Goal: Task Accomplishment & Management: Use online tool/utility

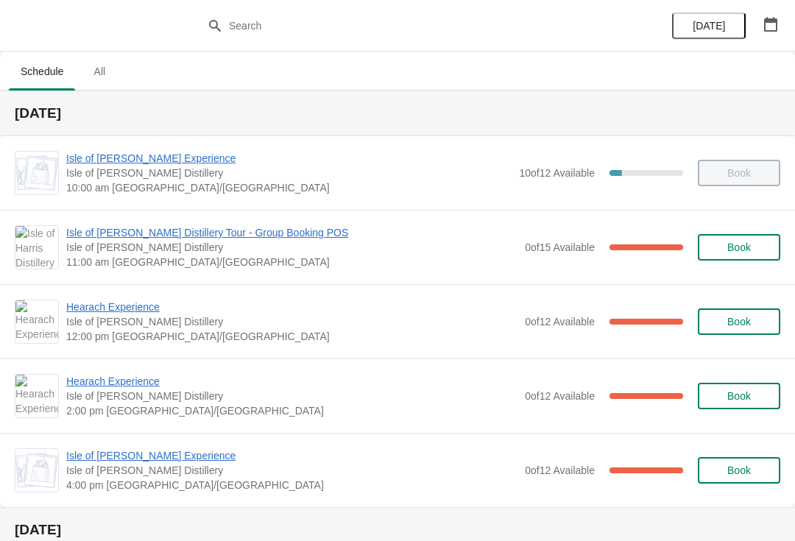
click at [99, 308] on span "Hearach Experience" at bounding box center [291, 307] width 451 height 15
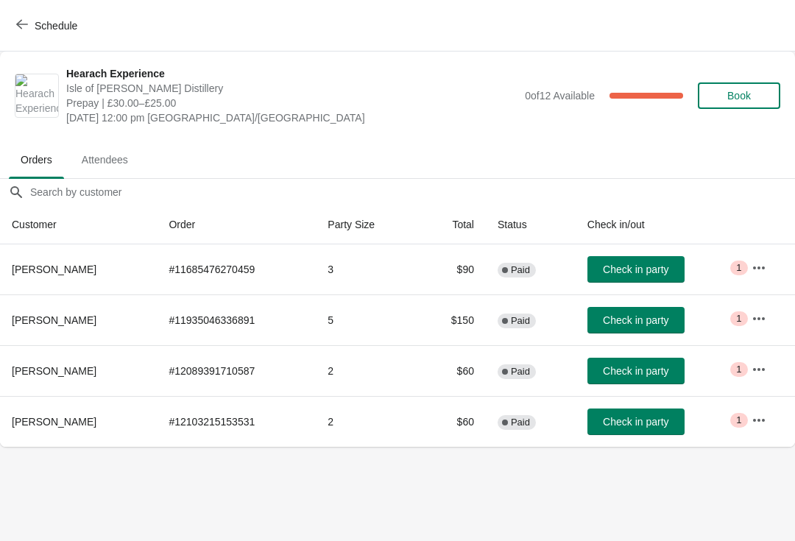
click at [626, 369] on span "Check in party" at bounding box center [636, 371] width 66 height 12
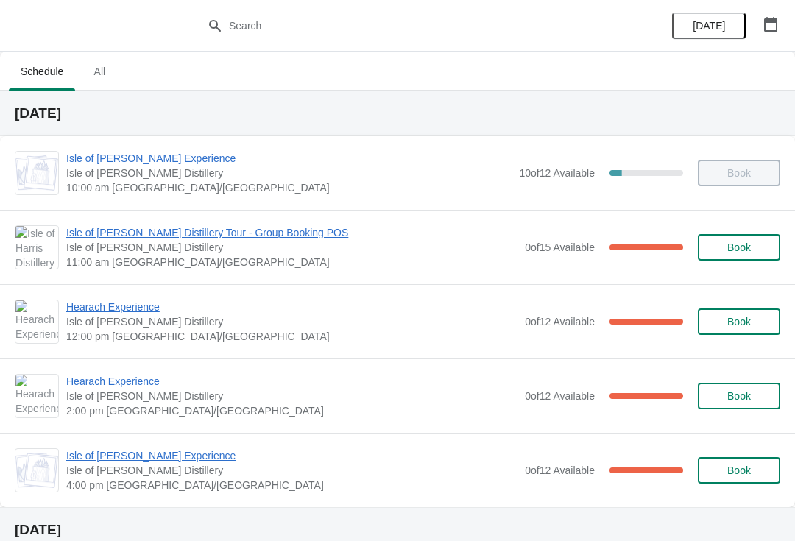
click at [146, 313] on span "Hearach Experience" at bounding box center [291, 307] width 451 height 15
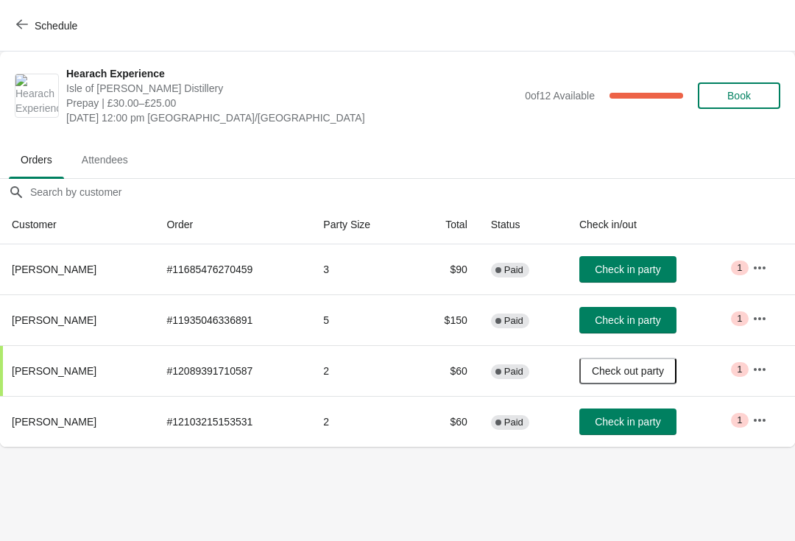
click at [651, 328] on button "Check in party" at bounding box center [627, 320] width 97 height 26
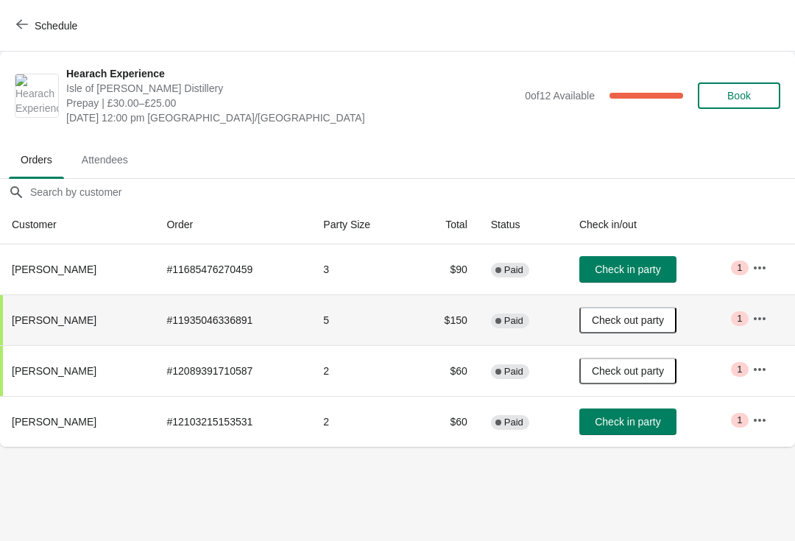
click at [667, 434] on button "Check in party" at bounding box center [627, 422] width 97 height 26
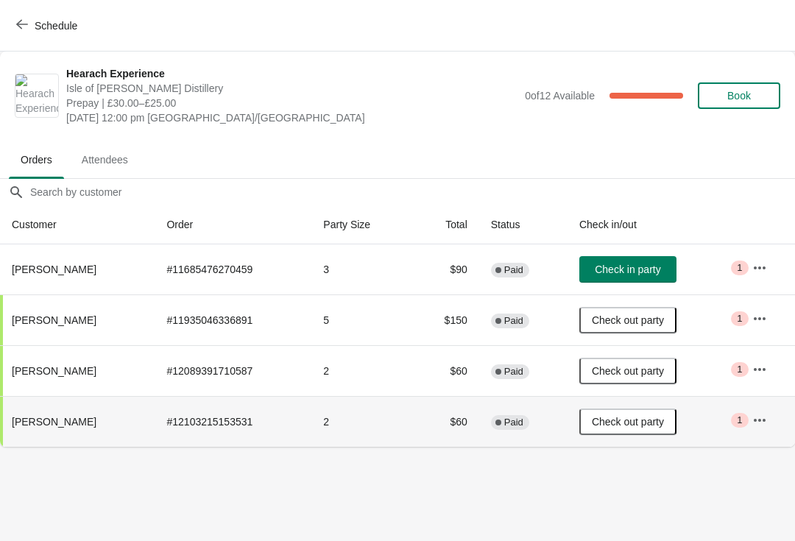
click at [676, 269] on button "Check in party" at bounding box center [627, 269] width 97 height 26
